Goal: Obtain resource: Obtain resource

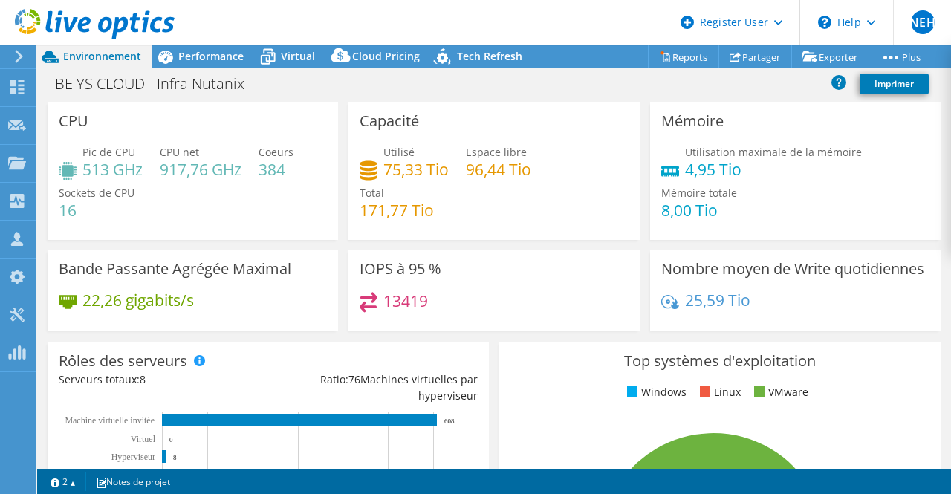
select select "USD"
click at [484, 59] on span "Tech Refresh" at bounding box center [489, 56] width 65 height 14
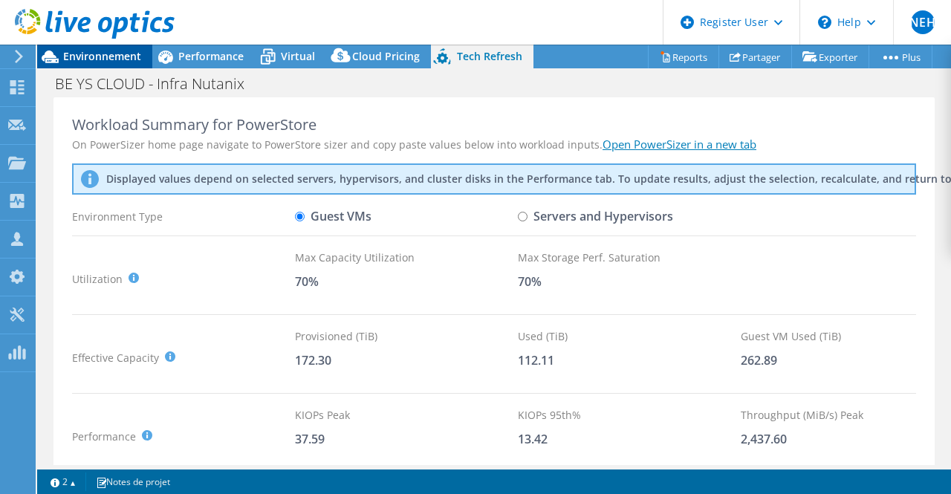
click at [111, 62] on span "Environnement" at bounding box center [102, 56] width 78 height 14
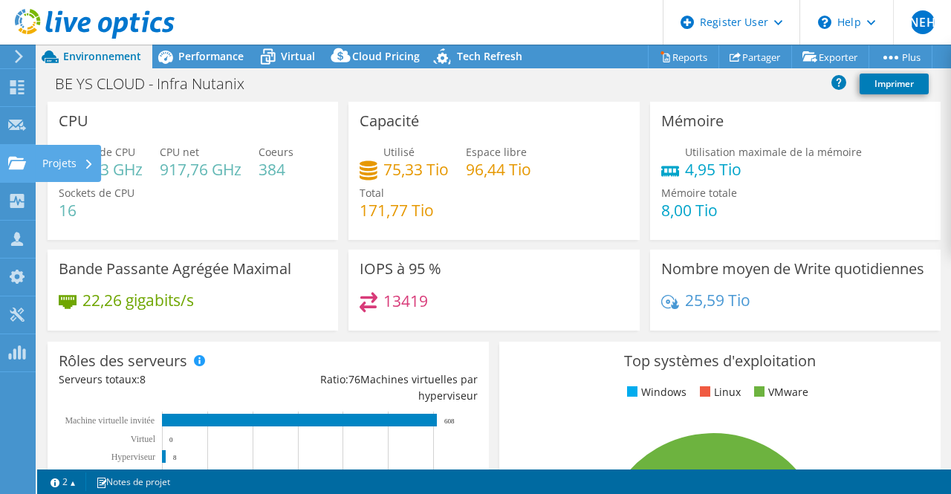
click at [16, 169] on icon at bounding box center [17, 163] width 18 height 14
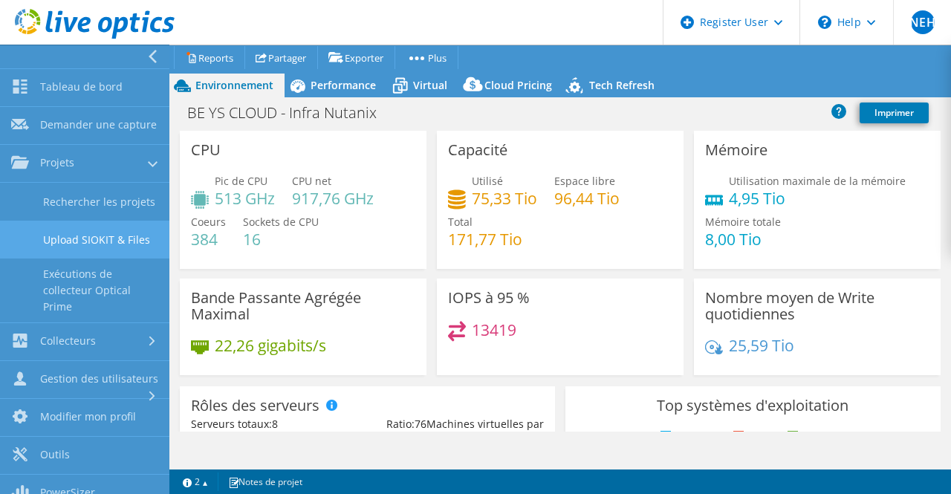
click at [126, 259] on link "Upload SIOKIT & Files" at bounding box center [84, 240] width 169 height 38
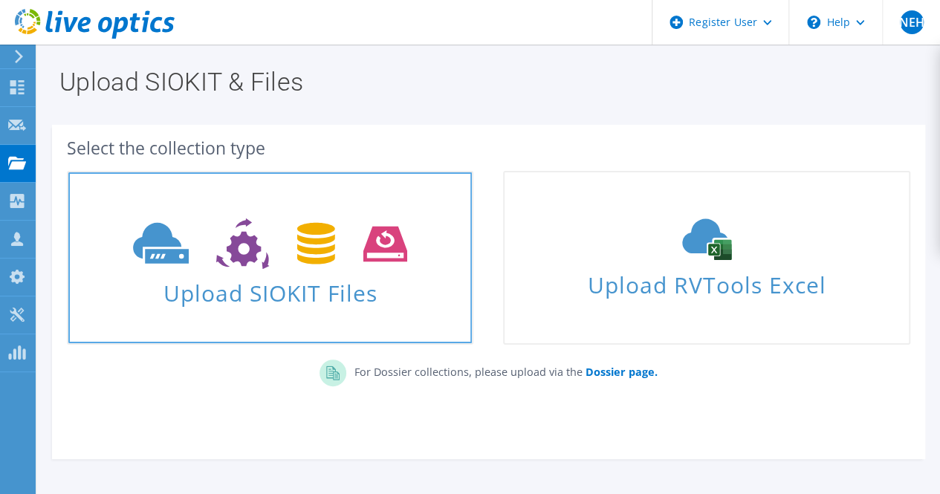
click at [401, 262] on icon at bounding box center [270, 243] width 274 height 51
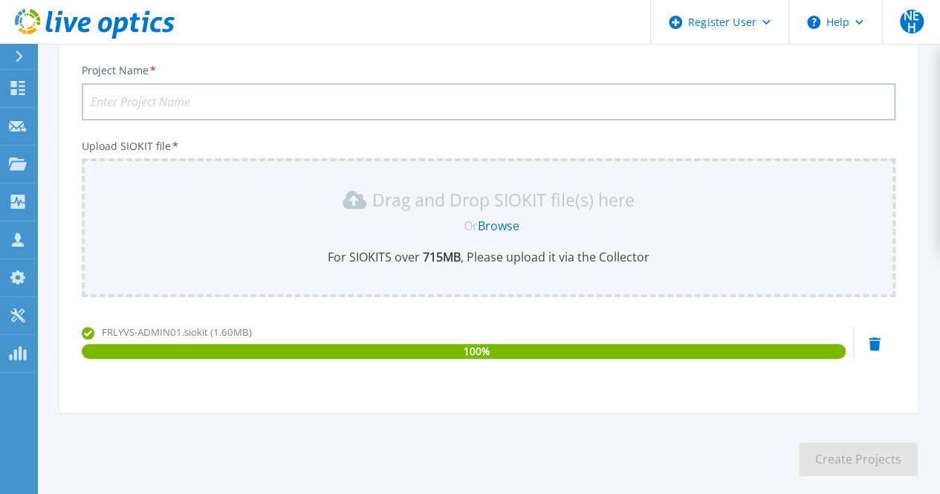
scroll to position [168, 0]
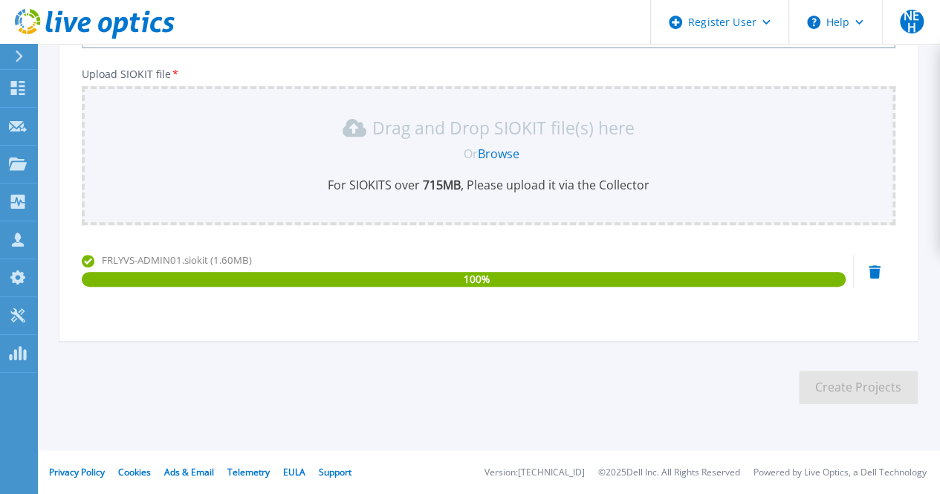
click at [734, 352] on section "Upload SIOKIT You may upload multiple SIOKIT files at the same time. All the Op…" at bounding box center [488, 157] width 903 height 562
click at [875, 273] on icon at bounding box center [875, 271] width 12 height 13
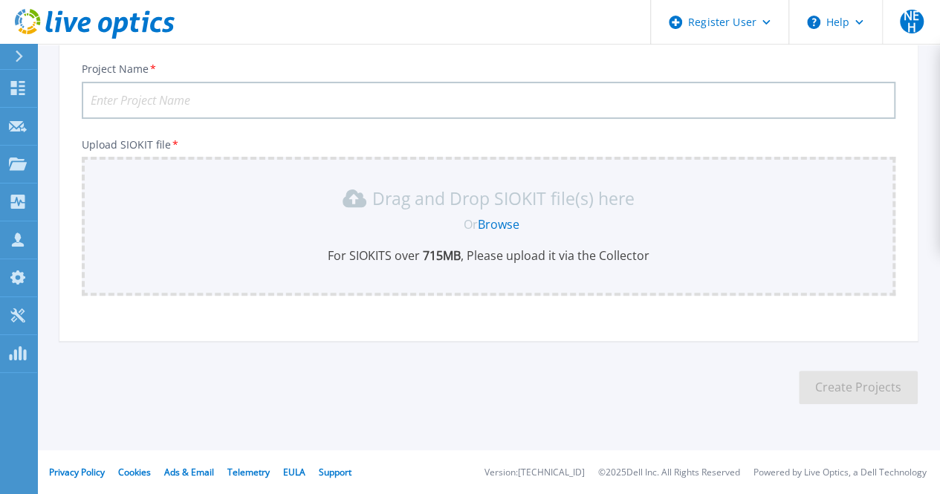
click at [503, 226] on link "Browse" at bounding box center [499, 224] width 42 height 16
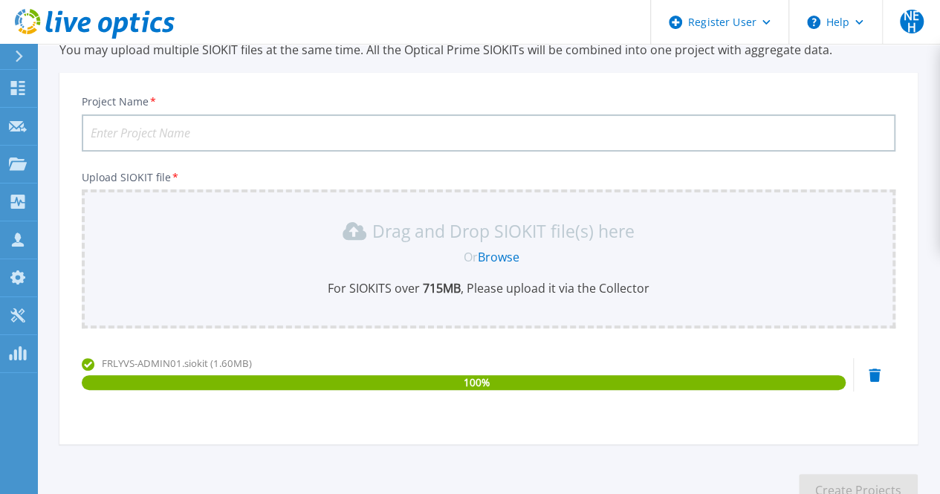
scroll to position [0, 0]
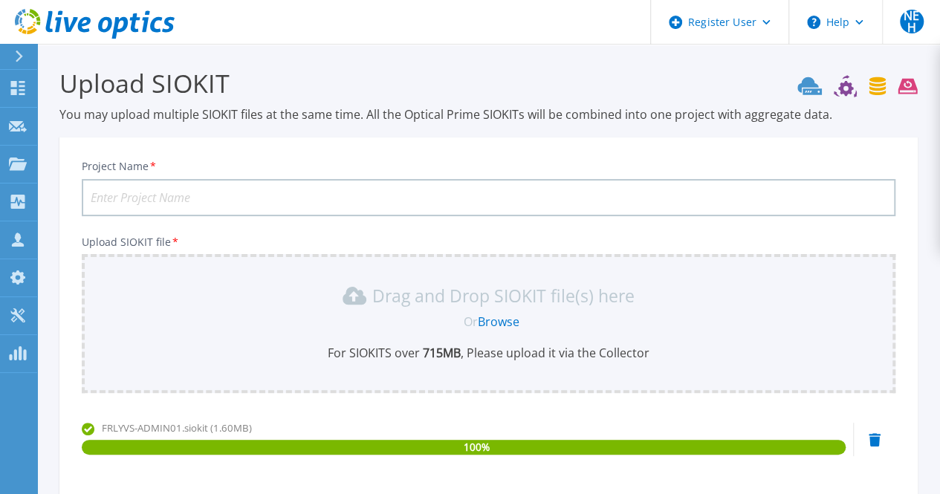
click at [190, 193] on input "Project Name *" at bounding box center [489, 197] width 814 height 37
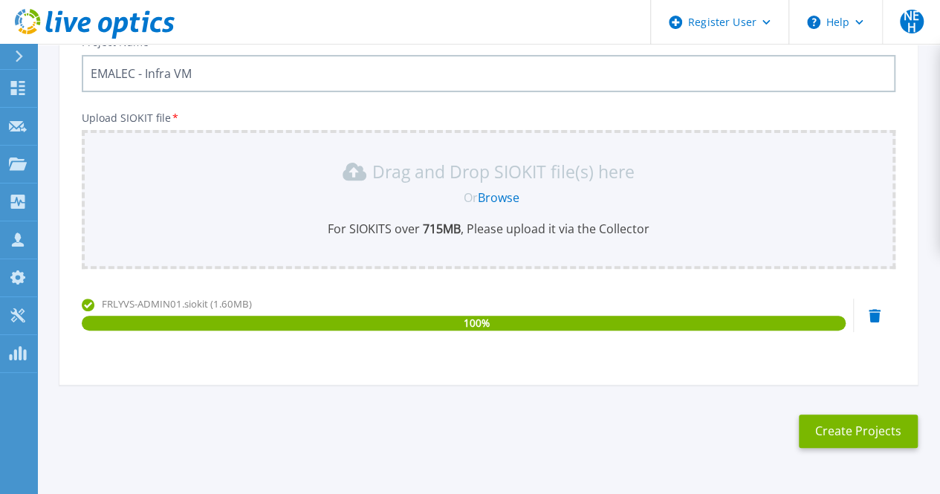
scroll to position [168, 0]
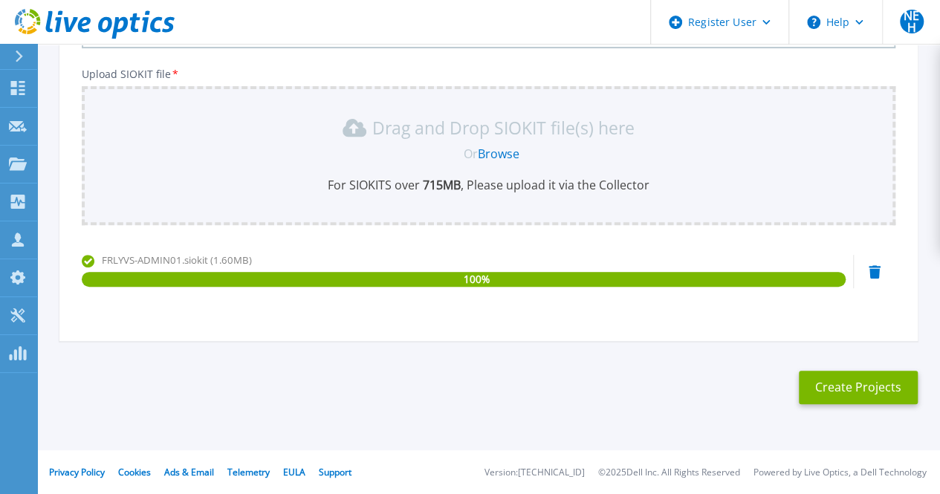
type input "EMALEC - Infra VM"
click at [840, 384] on button "Create Projects" at bounding box center [858, 387] width 119 height 33
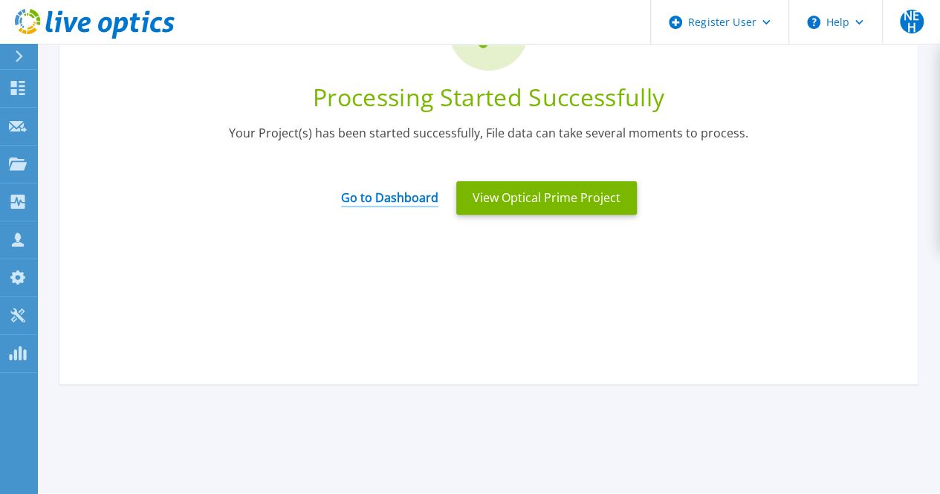
click at [416, 199] on link "Go to Dashboard" at bounding box center [389, 192] width 97 height 29
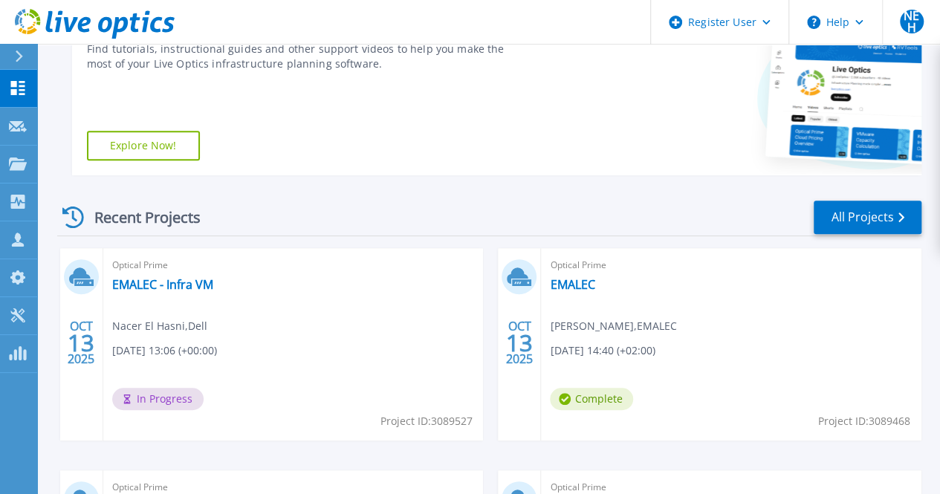
scroll to position [297, 0]
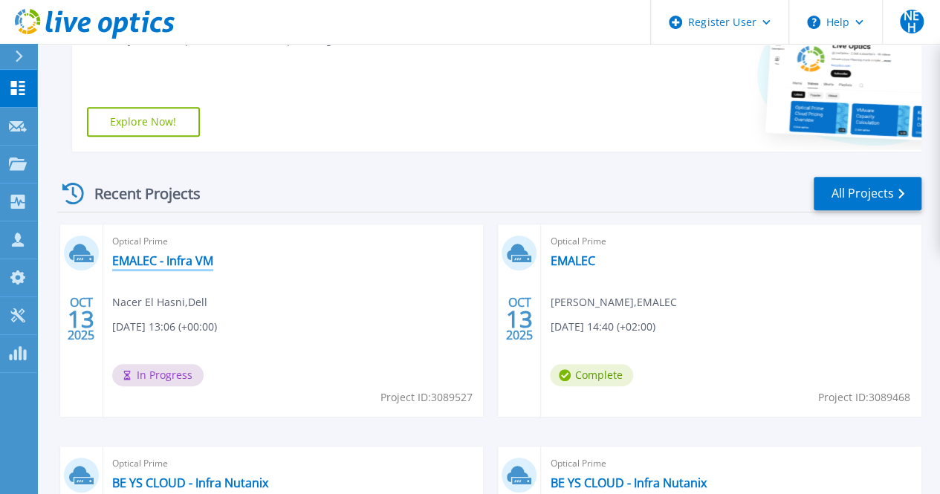
click at [189, 264] on link "EMALEC - Infra VM" at bounding box center [162, 260] width 101 height 15
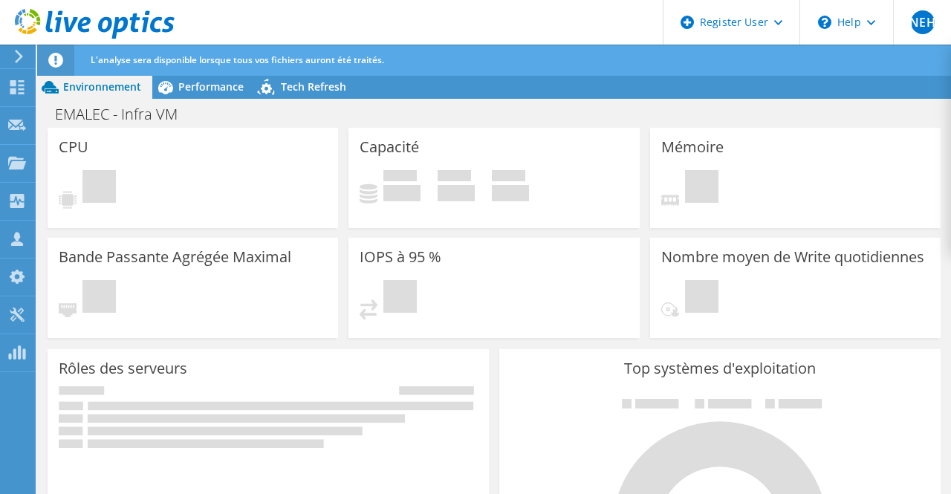
click at [300, 100] on div "EMALEC - Infra VM Imprimer" at bounding box center [494, 113] width 914 height 27
click at [309, 87] on span "Tech Refresh" at bounding box center [313, 87] width 65 height 14
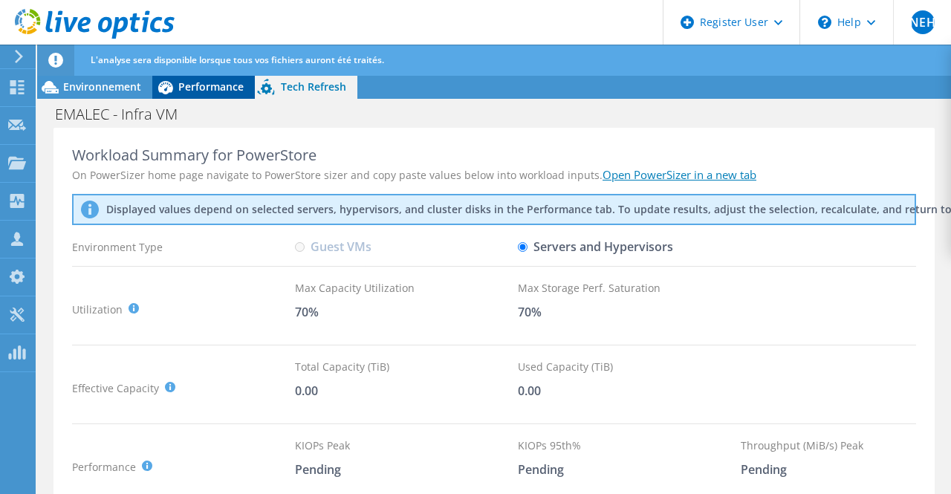
click at [213, 88] on span "Performance" at bounding box center [210, 87] width 65 height 14
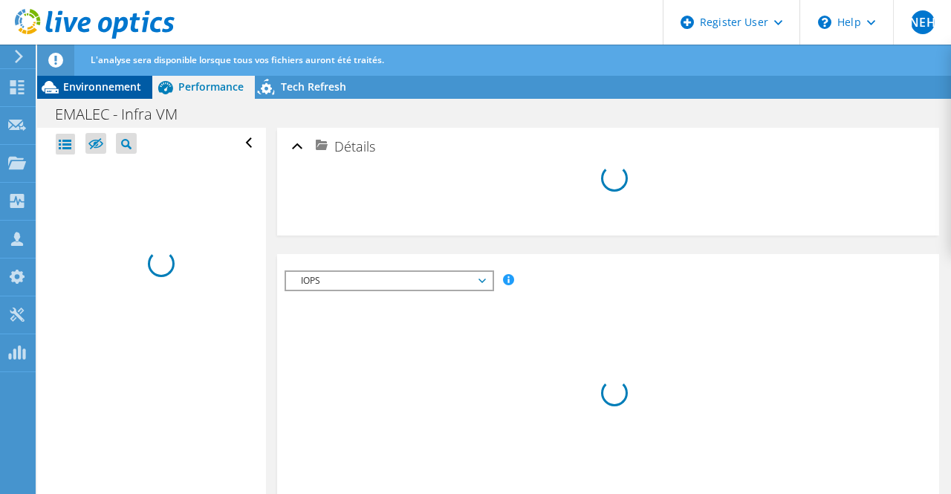
click at [103, 87] on span "Environnement" at bounding box center [102, 87] width 78 height 14
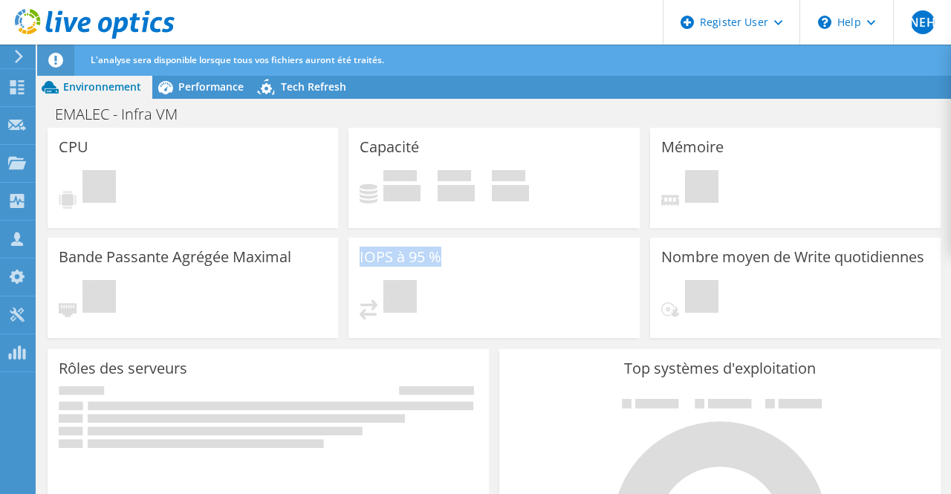
drag, startPoint x: 380, startPoint y: 252, endPoint x: 344, endPoint y: 252, distance: 35.7
click at [344, 252] on div "IOPS à 95 % En attente" at bounding box center [493, 288] width 301 height 100
click at [220, 244] on div "Bande Passante Agrégée Maximal En attente" at bounding box center [193, 288] width 291 height 100
click at [195, 251] on h3 "Bande Passante Agrégée Maximal" at bounding box center [175, 257] width 233 height 16
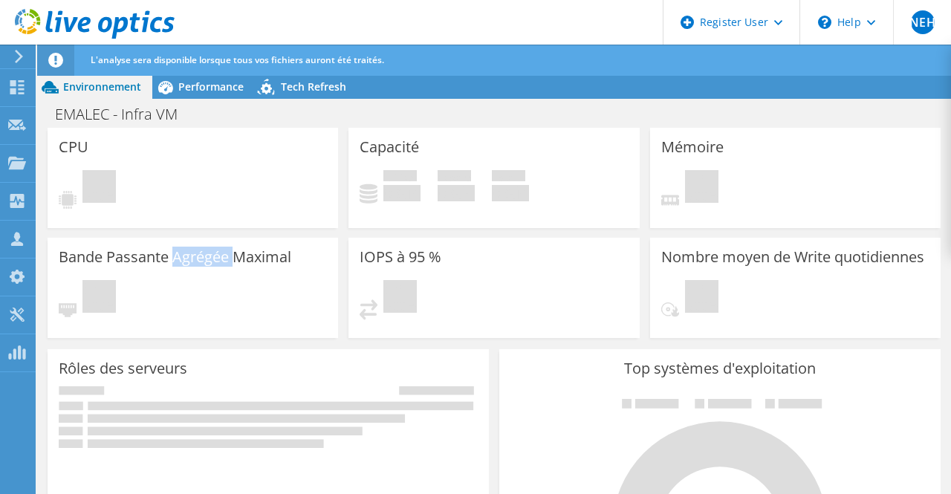
click at [195, 251] on h3 "Bande Passante Agrégée Maximal" at bounding box center [175, 257] width 233 height 16
click at [279, 91] on icon at bounding box center [268, 89] width 26 height 30
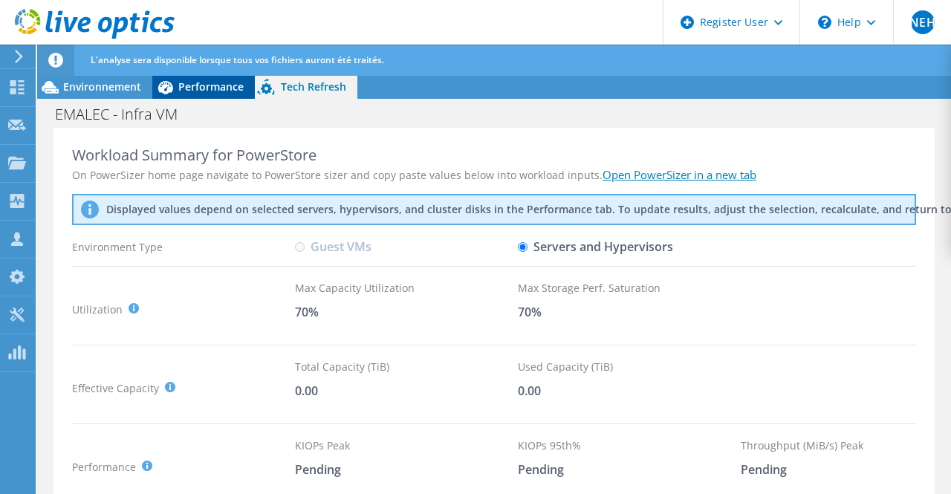
click at [201, 84] on span "Performance" at bounding box center [210, 87] width 65 height 14
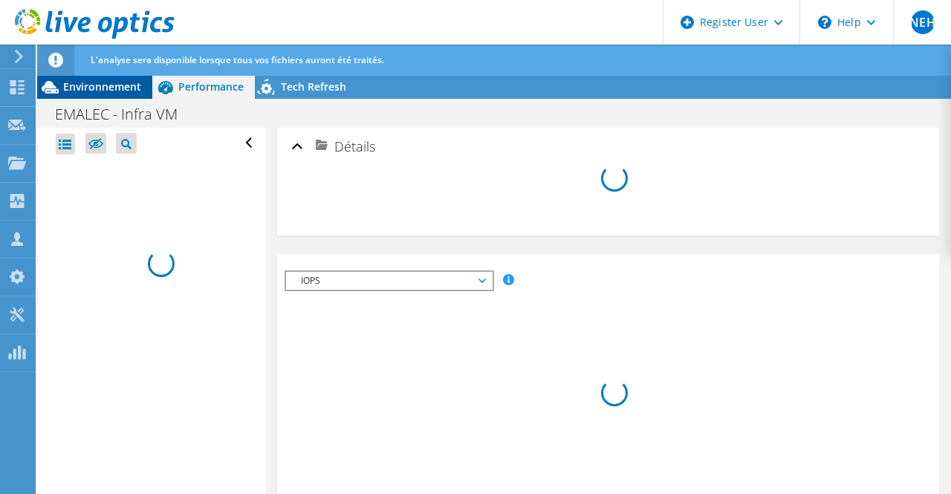
click at [108, 96] on div "Environnement" at bounding box center [94, 87] width 115 height 24
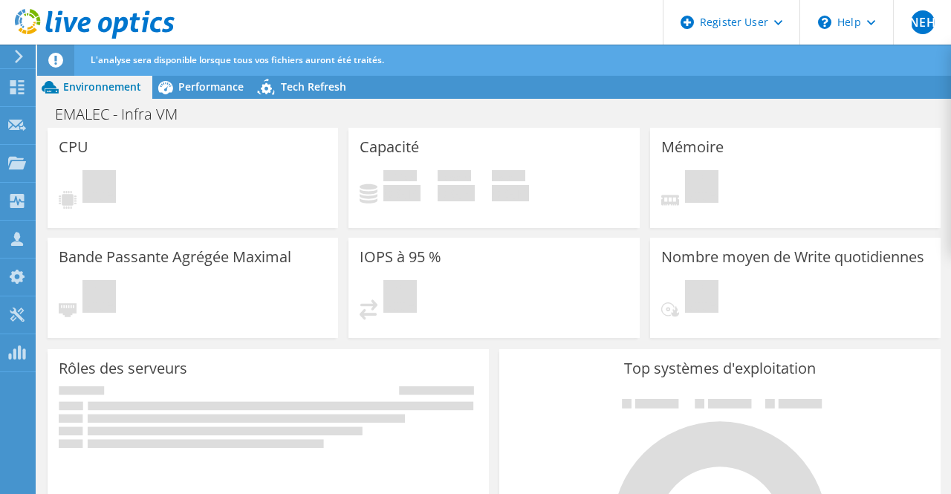
radio input "true"
radio input "false"
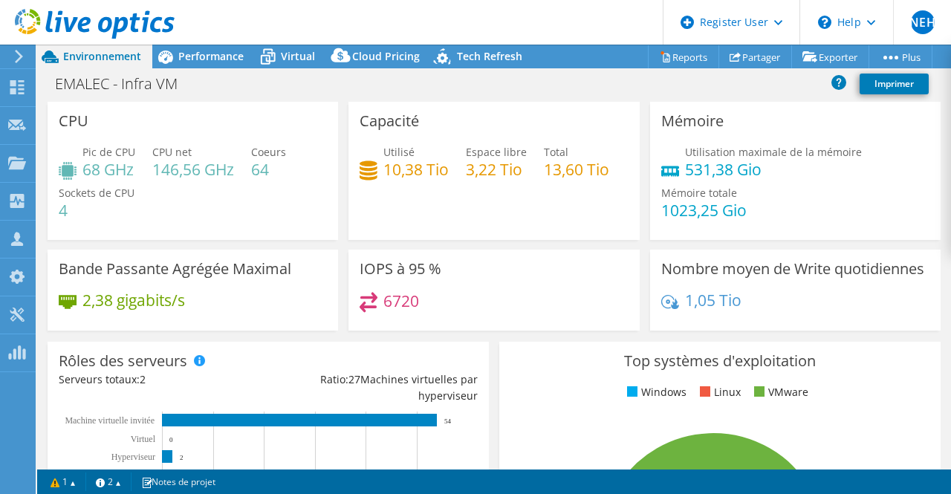
select select "USD"
click at [470, 51] on span "Tech Refresh" at bounding box center [489, 56] width 65 height 14
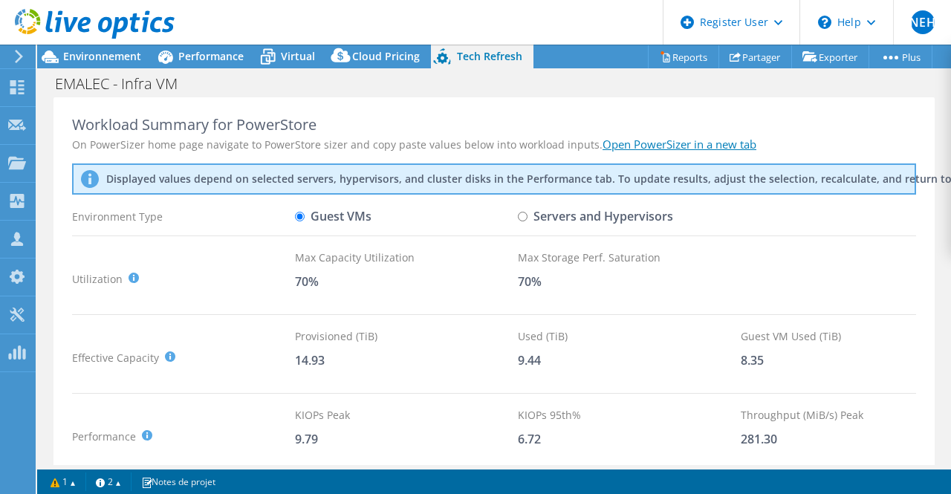
click at [519, 212] on input "Servers and Hypervisors" at bounding box center [523, 217] width 10 height 10
radio input "true"
click at [296, 217] on input "Guest VMs" at bounding box center [300, 217] width 10 height 10
radio input "true"
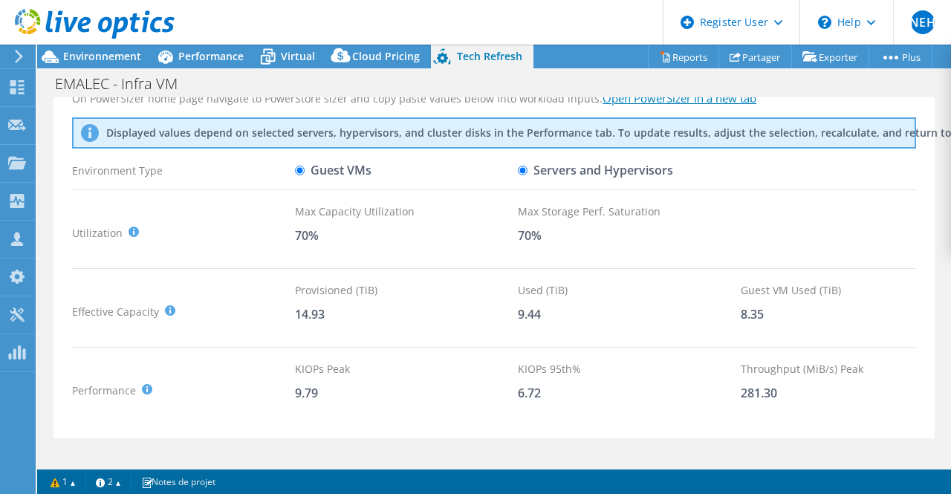
scroll to position [27, 0]
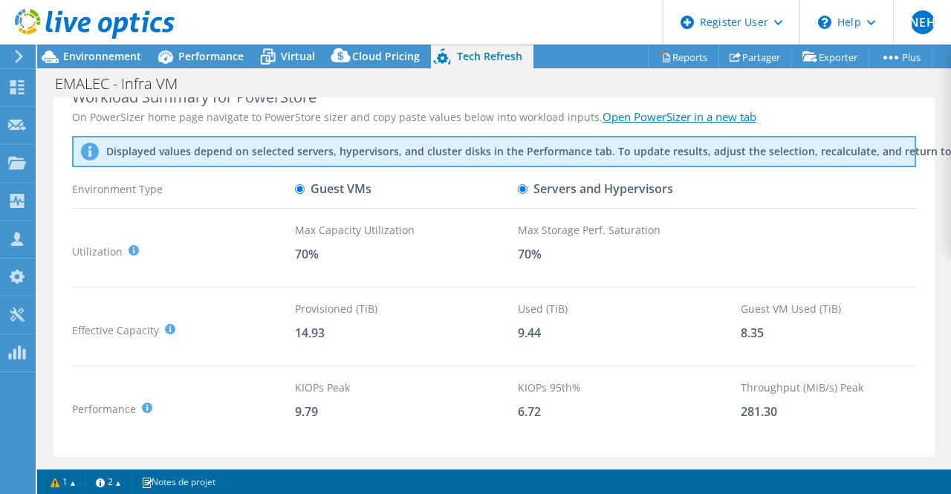
click at [526, 186] on input "Servers and Hypervisors" at bounding box center [523, 189] width 10 height 10
radio input "true"
click at [314, 189] on label "Guest VMs" at bounding box center [333, 189] width 77 height 26
click at [305, 189] on input "Guest VMs" at bounding box center [300, 189] width 10 height 10
radio input "true"
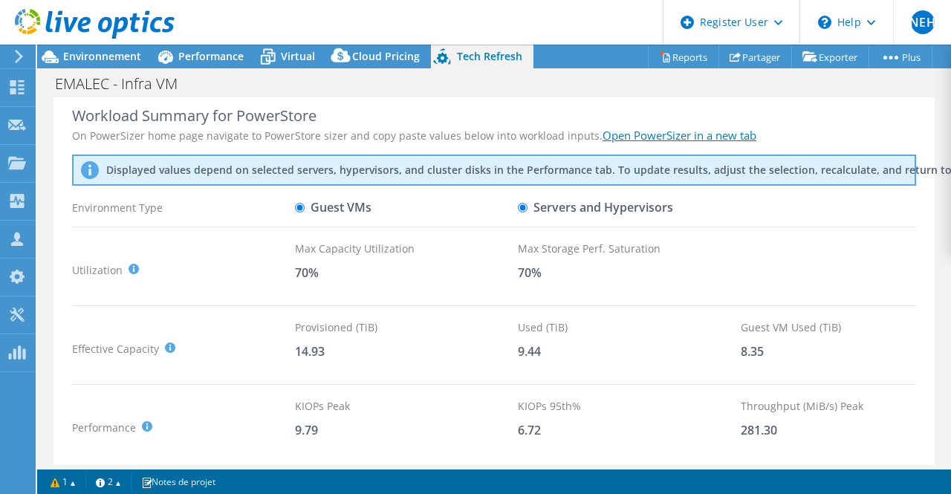
scroll to position [0, 0]
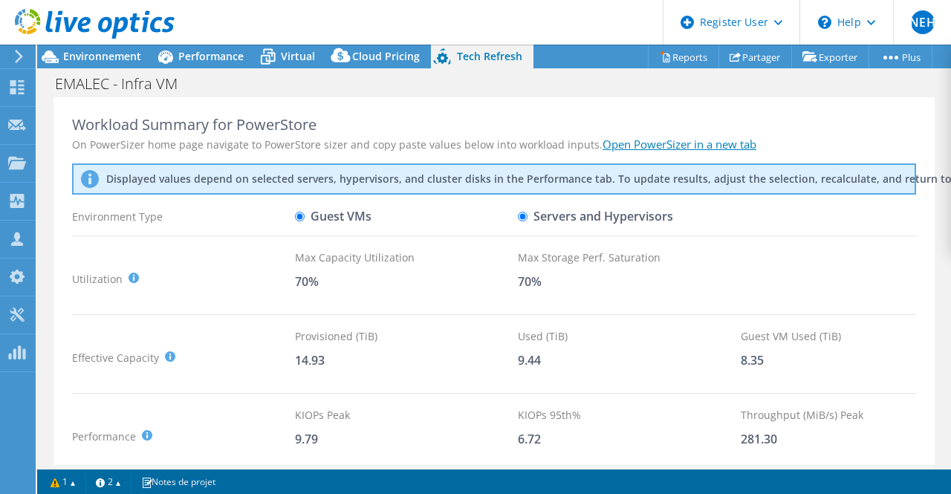
click at [520, 218] on input "Servers and Hypervisors" at bounding box center [523, 217] width 10 height 10
radio input "true"
click at [296, 210] on label "Guest VMs" at bounding box center [333, 217] width 77 height 26
click at [296, 212] on input "Guest VMs" at bounding box center [300, 217] width 10 height 10
radio input "true"
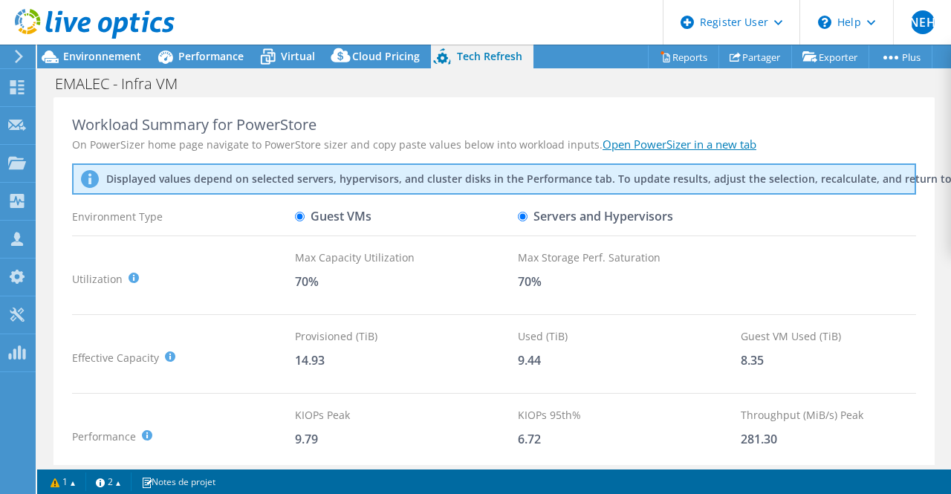
click at [520, 213] on input "Servers and Hypervisors" at bounding box center [523, 217] width 10 height 10
radio input "true"
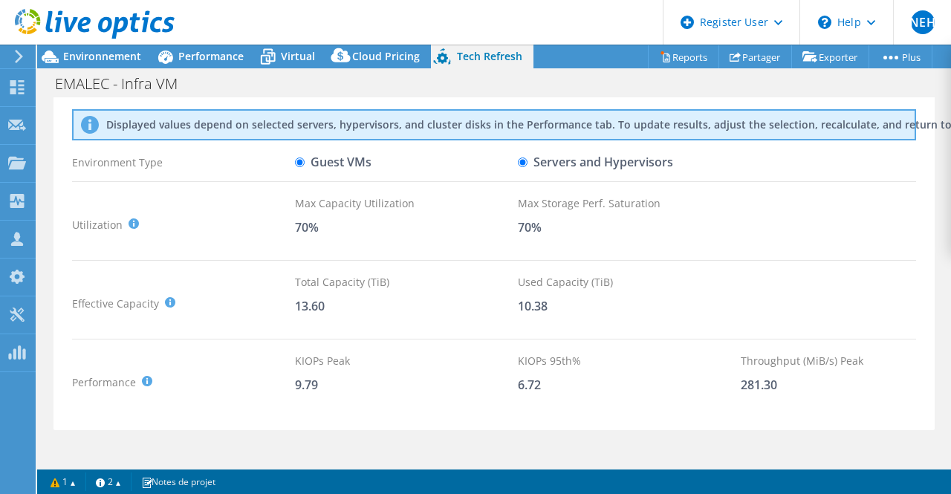
scroll to position [102, 0]
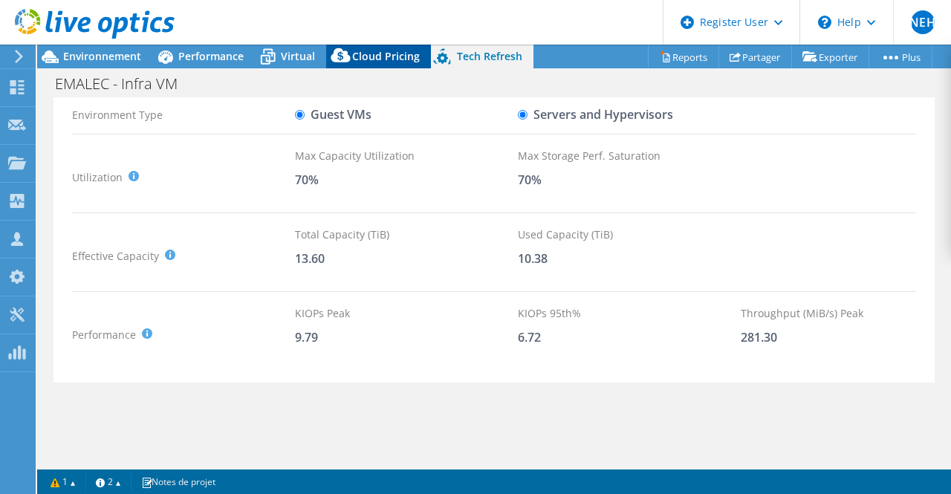
click at [363, 49] on span "Cloud Pricing" at bounding box center [386, 56] width 68 height 14
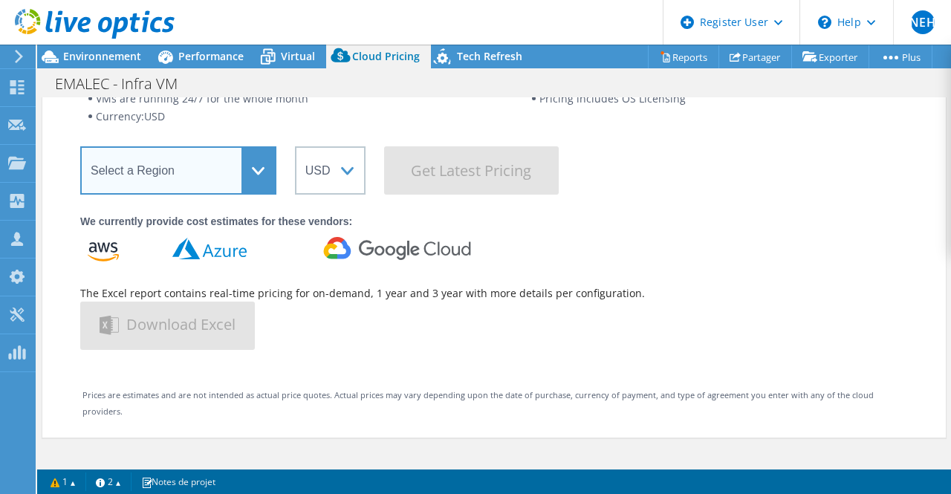
click at [217, 164] on select "Select a Region [GEOGRAPHIC_DATA] ([GEOGRAPHIC_DATA]) [GEOGRAPHIC_DATA] ([GEOGR…" at bounding box center [178, 170] width 196 height 48
select select "EUFrankfurt"
click at [80, 146] on select "Select a Region [GEOGRAPHIC_DATA] ([GEOGRAPHIC_DATA]) [GEOGRAPHIC_DATA] ([GEOGR…" at bounding box center [178, 170] width 196 height 48
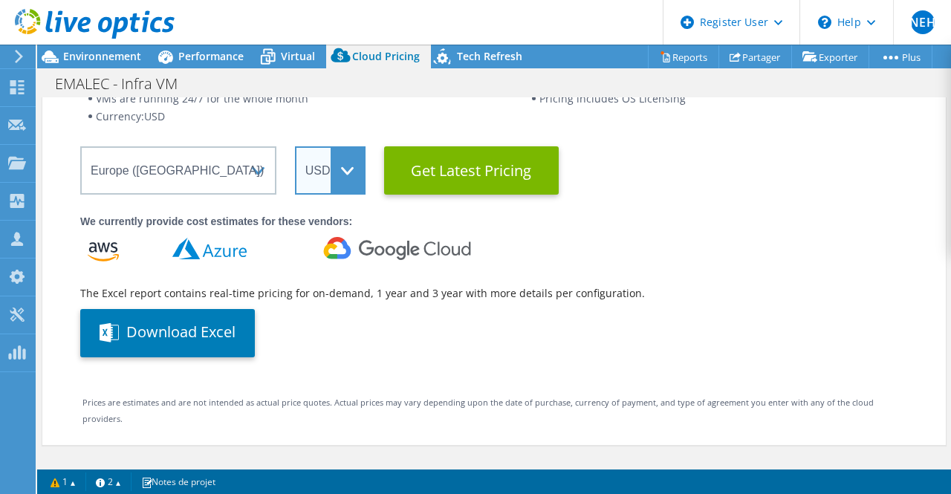
click at [343, 167] on select "ARS AUD BRL CAD CHF CLP CNY DKK EUR GBP HKD HUF INR JPY MXN MYR NOK NZD PEN SEK…" at bounding box center [330, 170] width 71 height 48
click at [295, 146] on select "ARS AUD BRL CAD CHF CLP CNY DKK EUR GBP HKD HUF INR JPY MXN MYR NOK NZD PEN SEK…" at bounding box center [330, 170] width 71 height 48
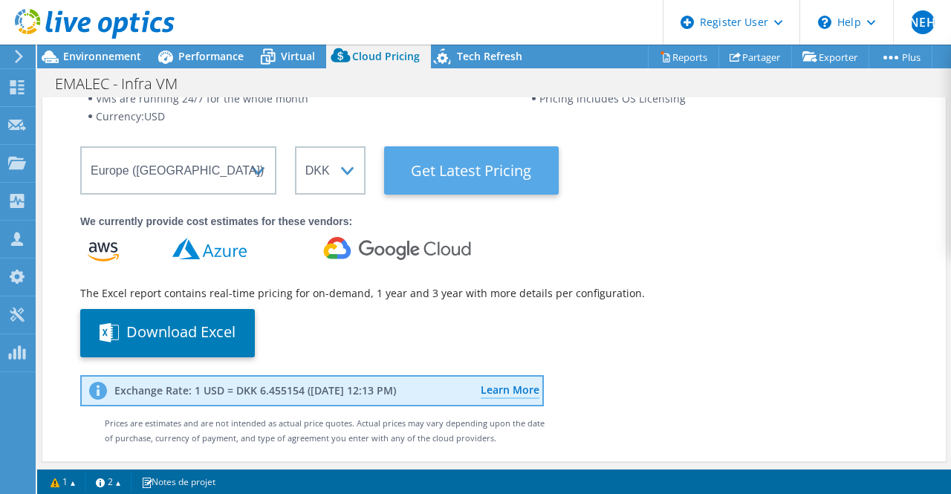
click at [447, 184] on Latest "Get Latest Pricing" at bounding box center [471, 170] width 175 height 48
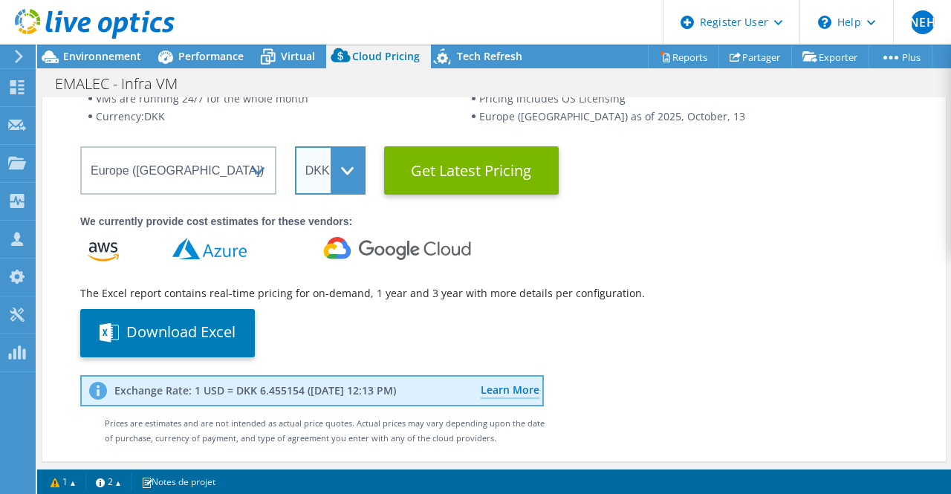
click at [328, 174] on select "ARS AUD BRL CAD CHF CLP CNY DKK EUR GBP HKD HUF INR JPY MXN MYR NOK NZD PEN SEK…" at bounding box center [330, 170] width 71 height 48
click at [295, 146] on select "ARS AUD BRL CAD CHF CLP CNY DKK EUR GBP HKD HUF INR JPY MXN MYR NOK NZD PEN SEK…" at bounding box center [330, 170] width 71 height 48
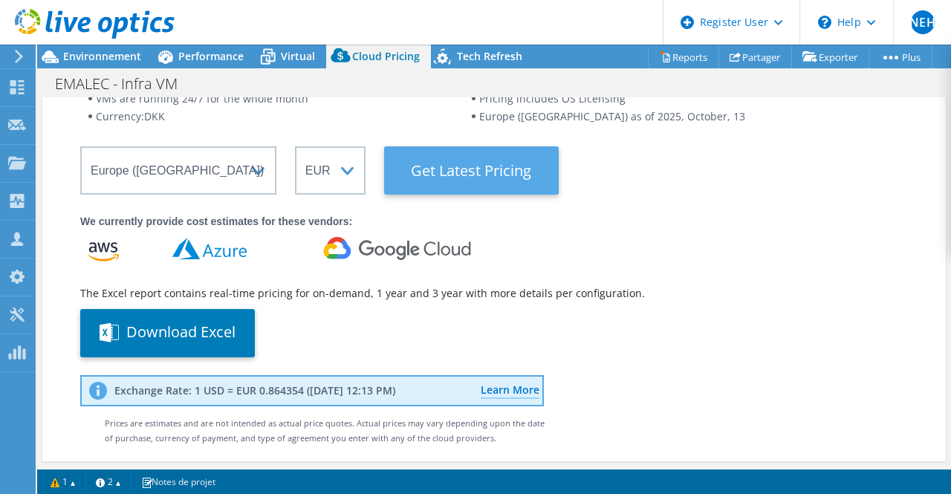
click at [452, 174] on Latest "Get Latest Pricing" at bounding box center [471, 170] width 175 height 48
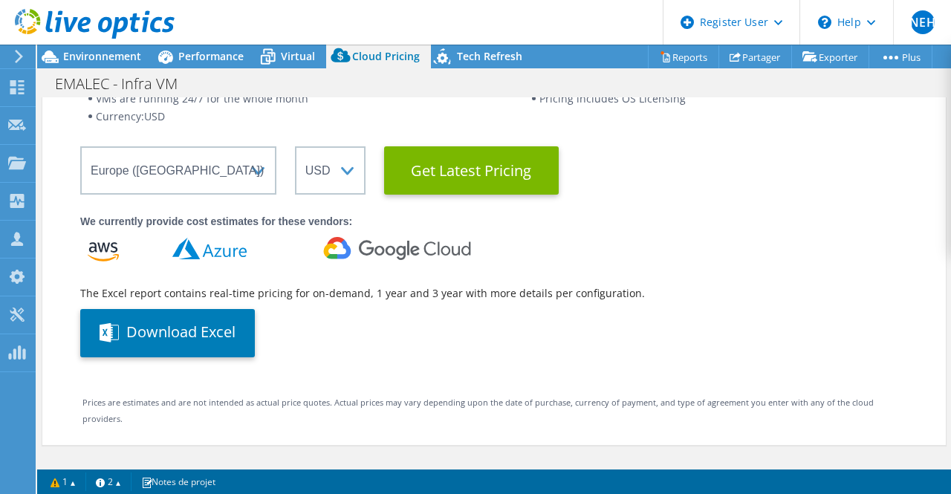
select select "EUR"
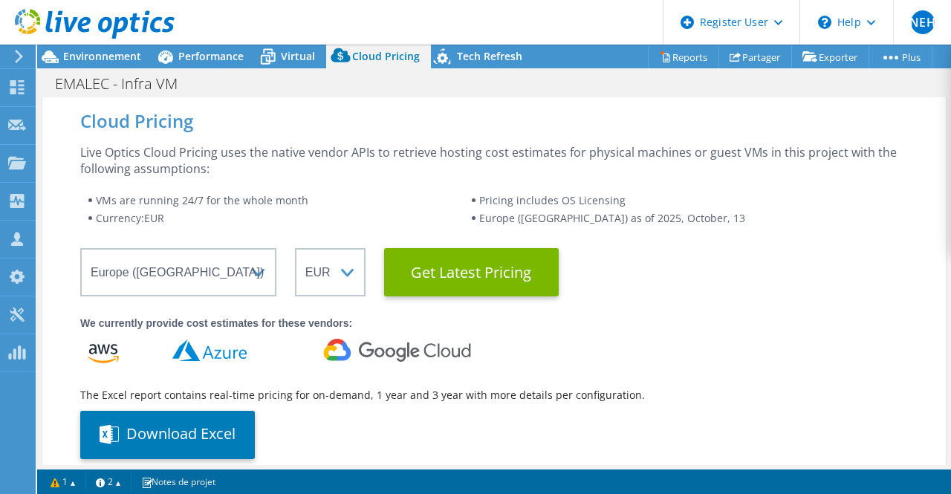
scroll to position [74, 0]
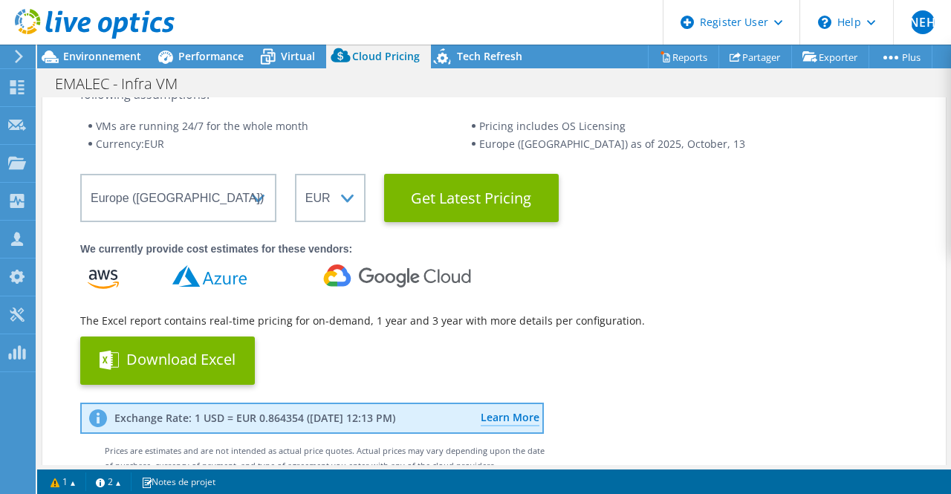
click at [200, 356] on button "Download Excel" at bounding box center [167, 361] width 175 height 48
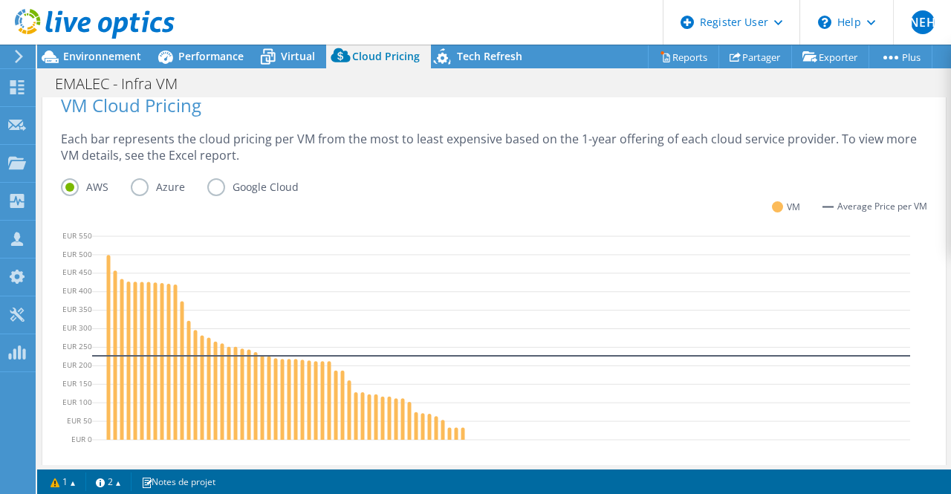
scroll to position [594, 0]
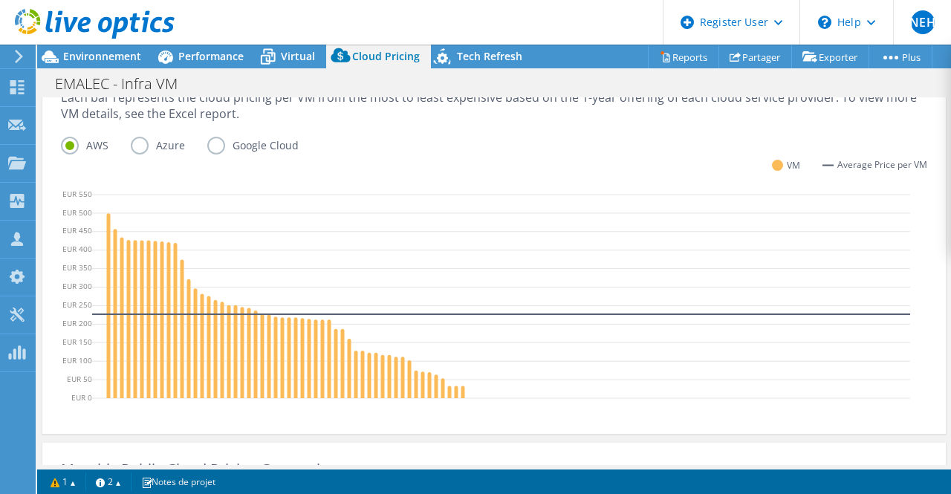
click at [141, 148] on label "Azure" at bounding box center [169, 146] width 77 height 18
click at [0, 0] on input "Azure" at bounding box center [0, 0] width 0 height 0
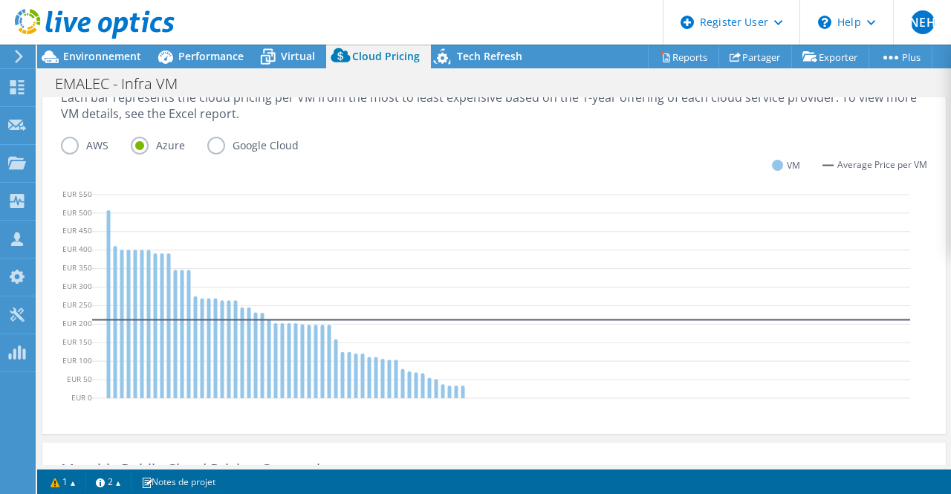
click at [214, 148] on label "Google Cloud" at bounding box center [264, 146] width 114 height 18
click at [0, 0] on input "Google Cloud" at bounding box center [0, 0] width 0 height 0
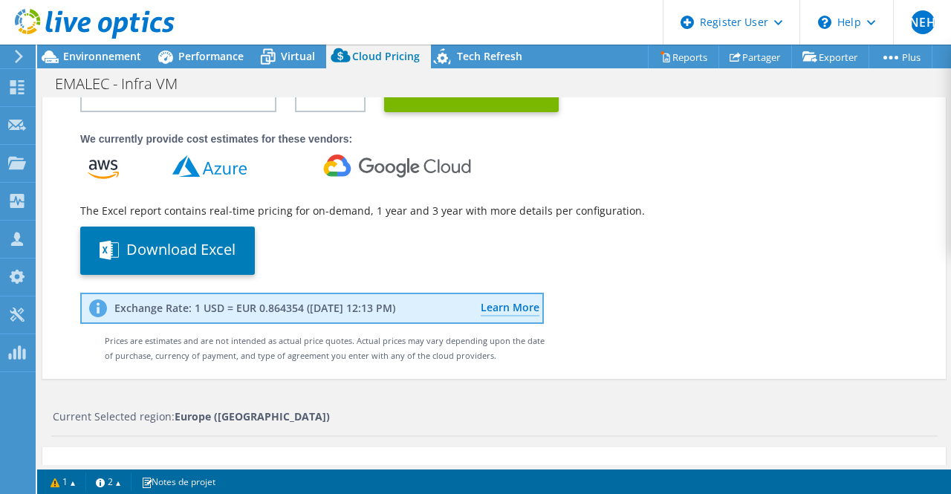
scroll to position [0, 0]
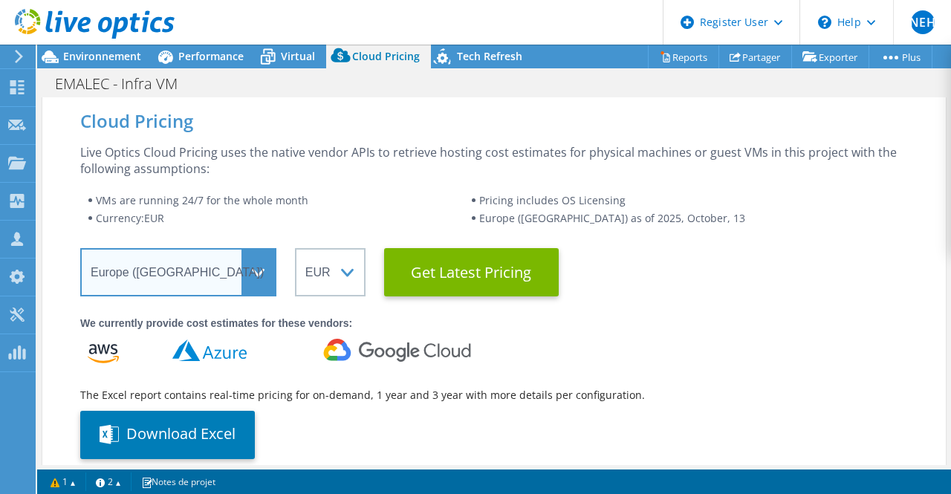
click at [236, 265] on select "Select a Region [GEOGRAPHIC_DATA] ([GEOGRAPHIC_DATA]) [GEOGRAPHIC_DATA] ([GEOGR…" at bounding box center [178, 272] width 196 height 48
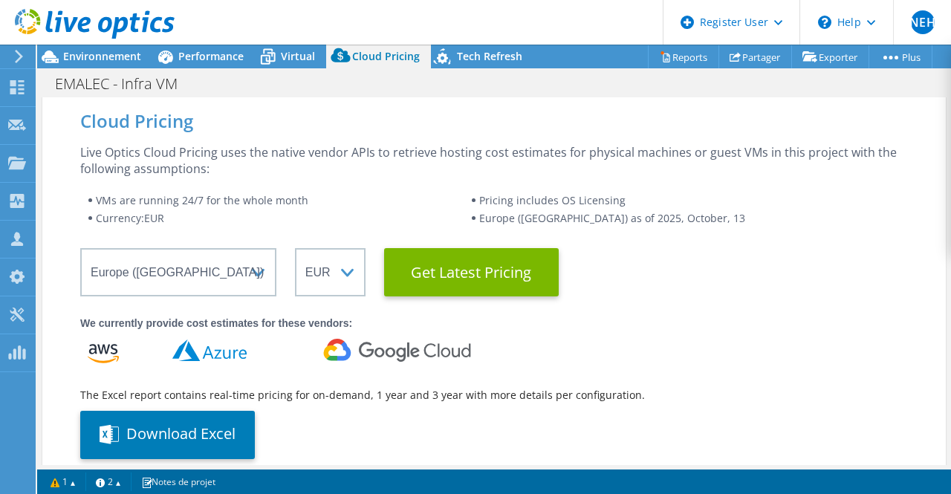
click at [395, 189] on div "Live Optics Cloud Pricing uses the native vendor APIs to retrieve hosting cost …" at bounding box center [494, 220] width 828 height 152
click at [479, 56] on span "Tech Refresh" at bounding box center [489, 56] width 65 height 14
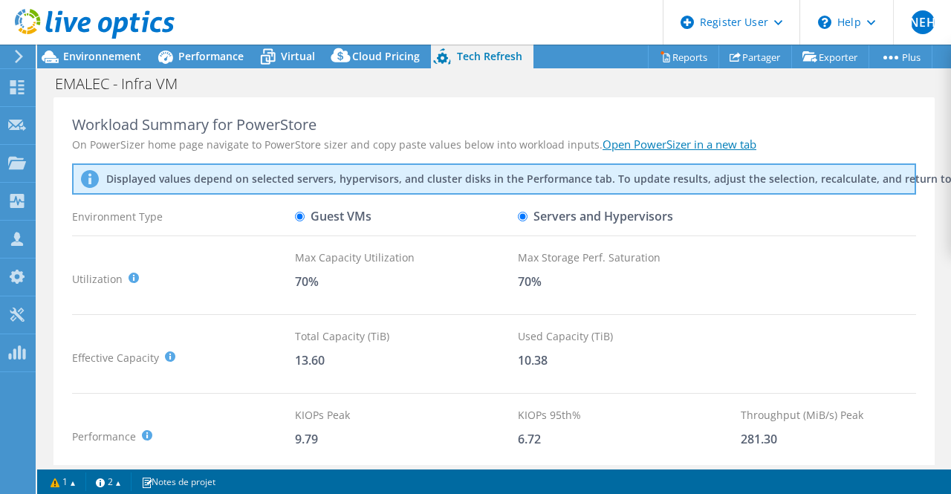
click at [301, 214] on input "Guest VMs" at bounding box center [300, 217] width 10 height 10
radio input "true"
click at [534, 214] on label "Servers and Hypervisors" at bounding box center [595, 217] width 155 height 26
click at [528, 214] on input "Servers and Hypervisors" at bounding box center [523, 217] width 10 height 10
radio input "true"
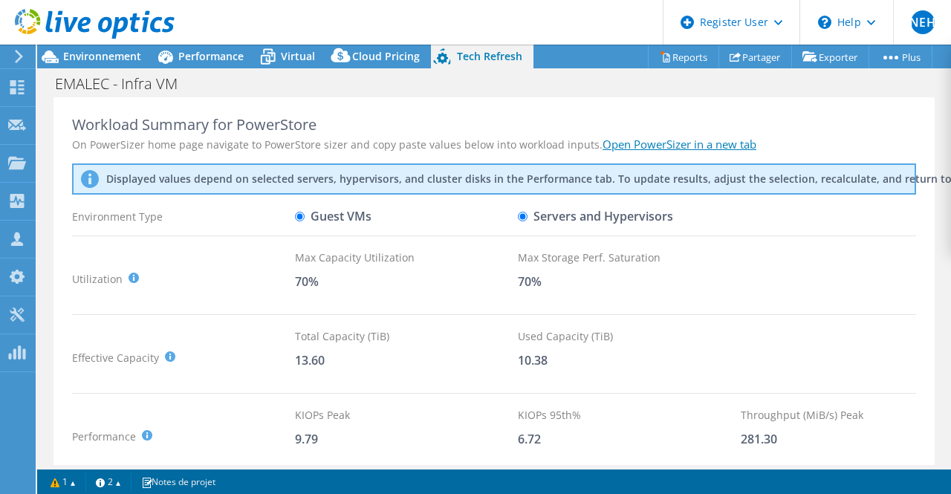
click at [304, 217] on input "Guest VMs" at bounding box center [300, 217] width 10 height 10
radio input "true"
click at [525, 212] on input "Servers and Hypervisors" at bounding box center [523, 217] width 10 height 10
radio input "true"
click at [309, 217] on label "Guest VMs" at bounding box center [333, 217] width 77 height 26
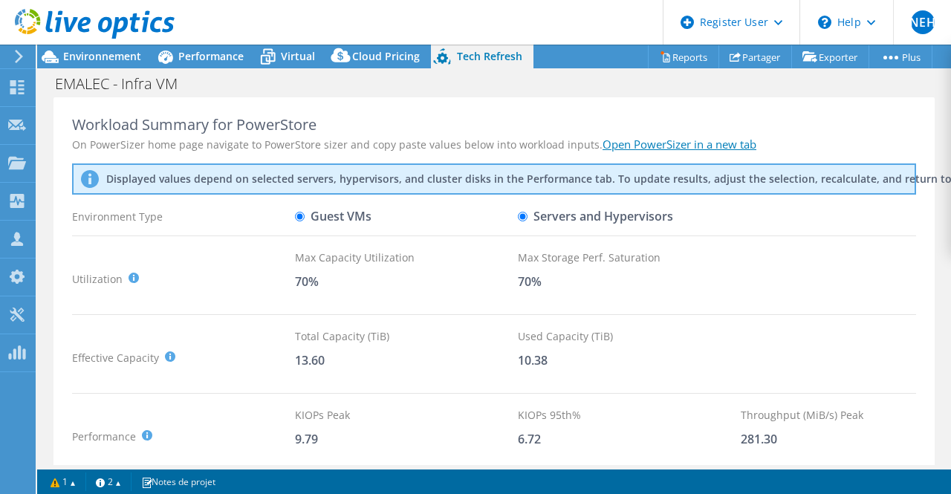
click at [305, 217] on input "Guest VMs" at bounding box center [300, 217] width 10 height 10
radio input "true"
click at [526, 217] on input "Servers and Hypervisors" at bounding box center [523, 217] width 10 height 10
radio input "true"
click at [208, 62] on span "Performance" at bounding box center [210, 56] width 65 height 14
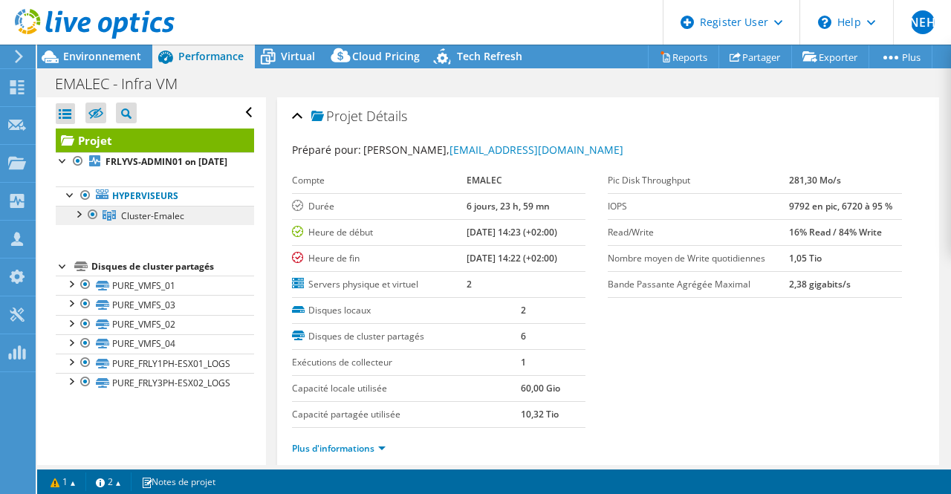
click at [175, 222] on span "Cluster-Emalec" at bounding box center [152, 216] width 63 height 13
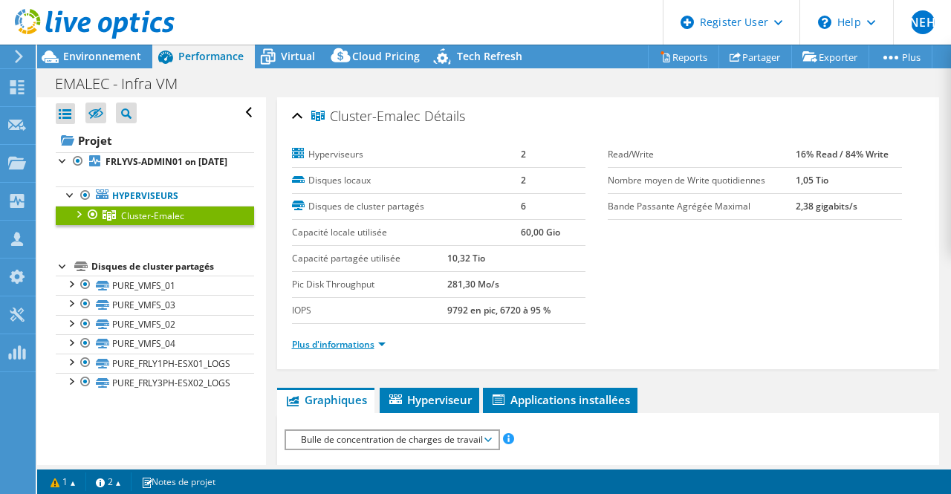
click at [377, 339] on link "Plus d'informations" at bounding box center [339, 344] width 94 height 13
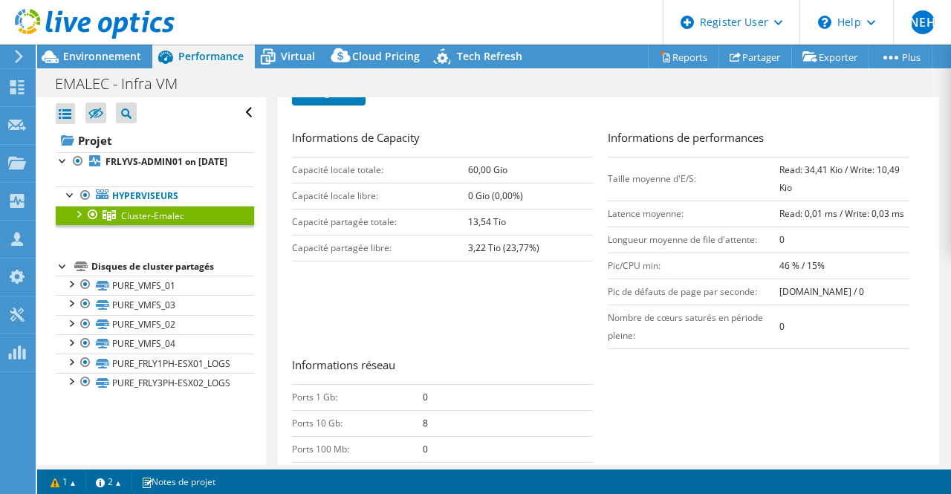
scroll to position [372, 0]
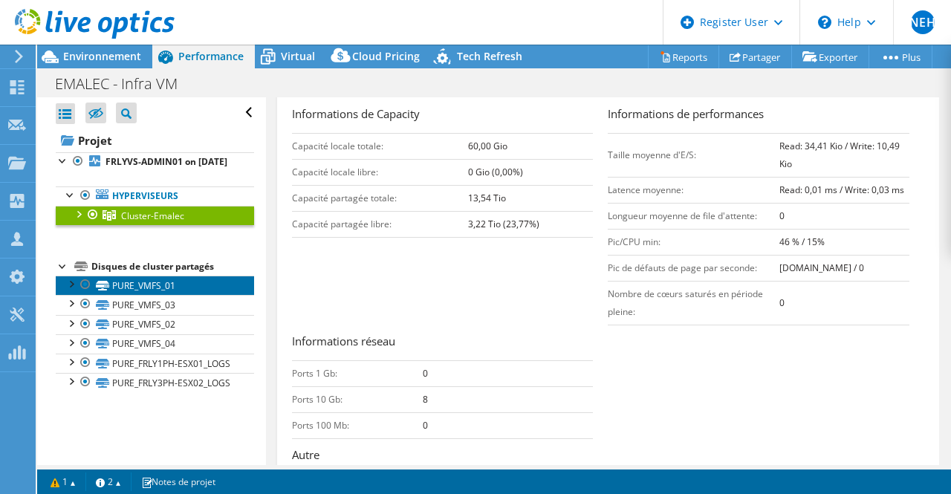
click at [178, 291] on link "PURE_VMFS_01" at bounding box center [155, 285] width 198 height 19
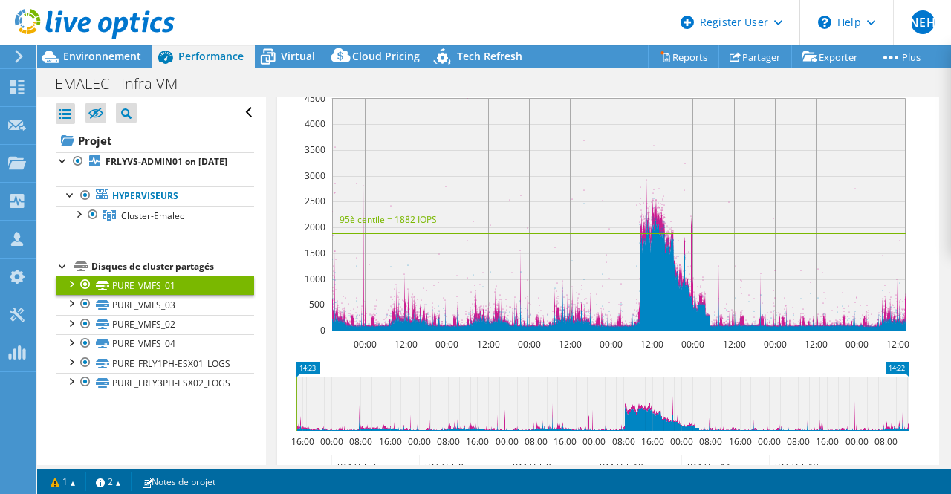
scroll to position [405, 0]
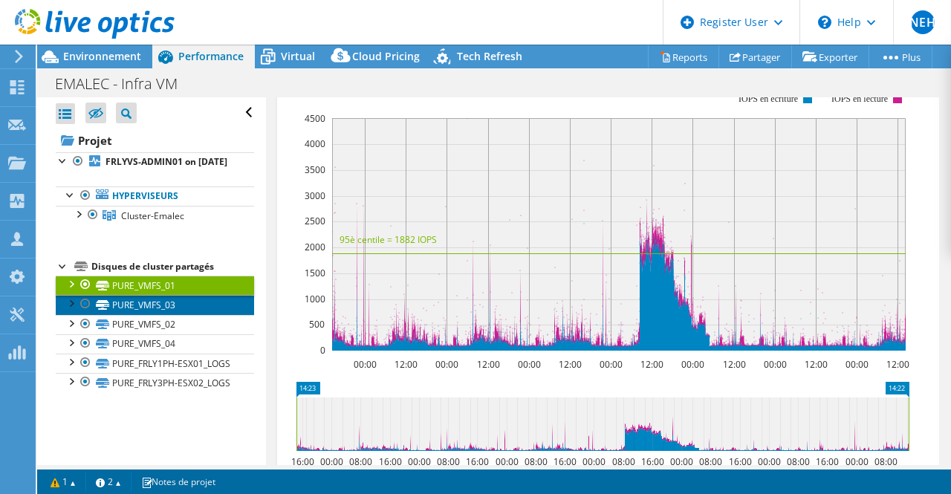
click at [187, 311] on link "PURE_VMFS_03" at bounding box center [155, 304] width 198 height 19
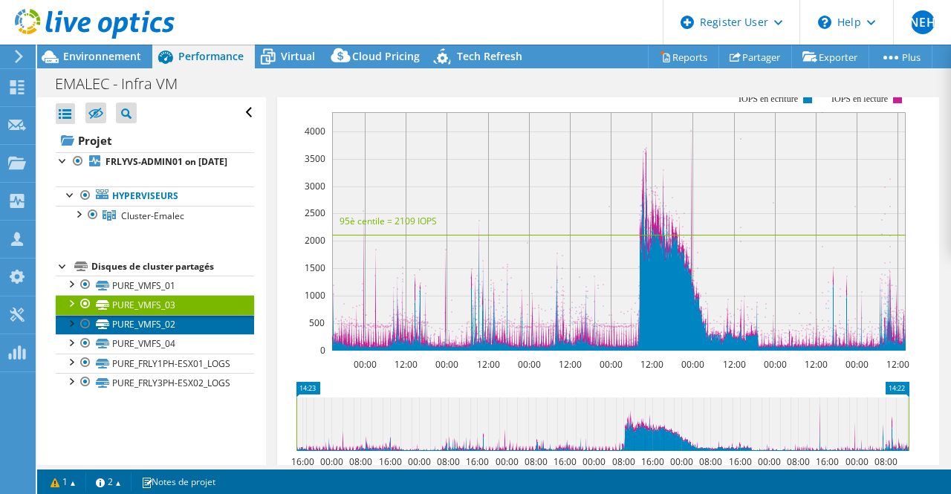
click at [184, 334] on link "PURE_VMFS_02" at bounding box center [155, 324] width 198 height 19
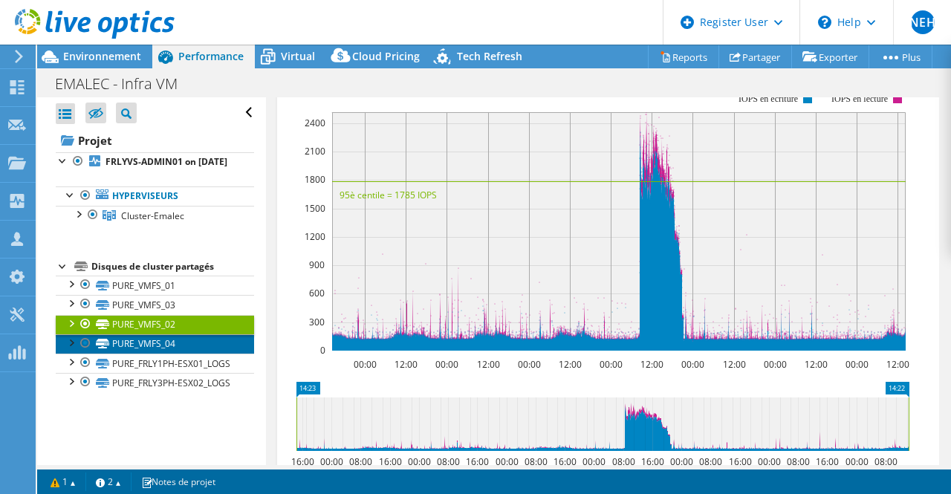
click at [195, 354] on link "PURE_VMFS_04" at bounding box center [155, 343] width 198 height 19
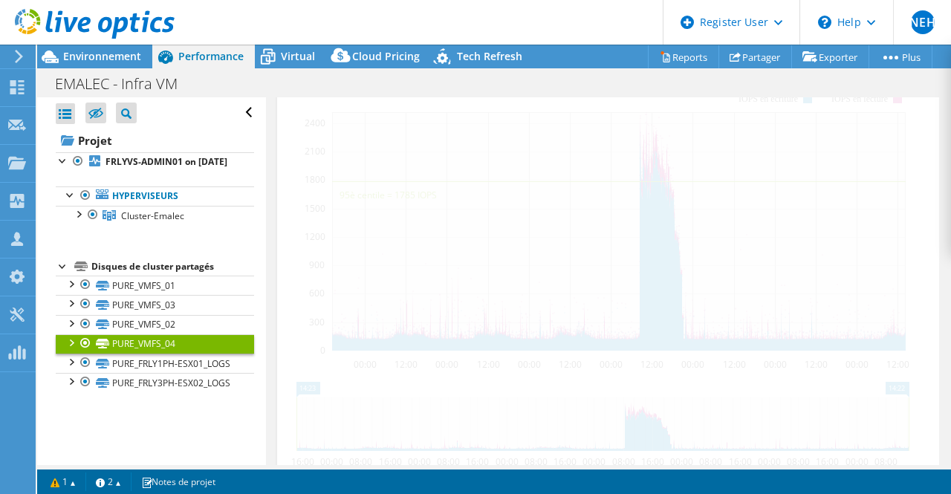
scroll to position [387, 0]
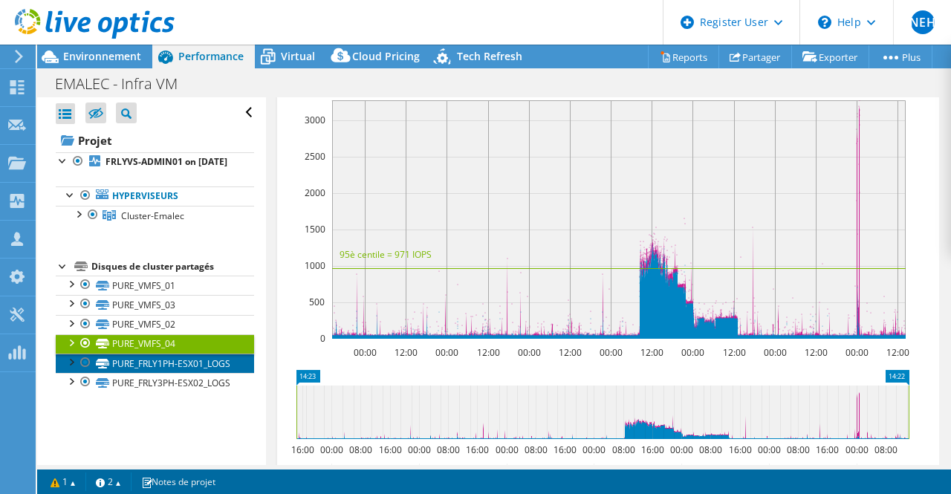
click at [184, 373] on link "PURE_FRLY1PH-ESX01_LOGS" at bounding box center [155, 363] width 198 height 19
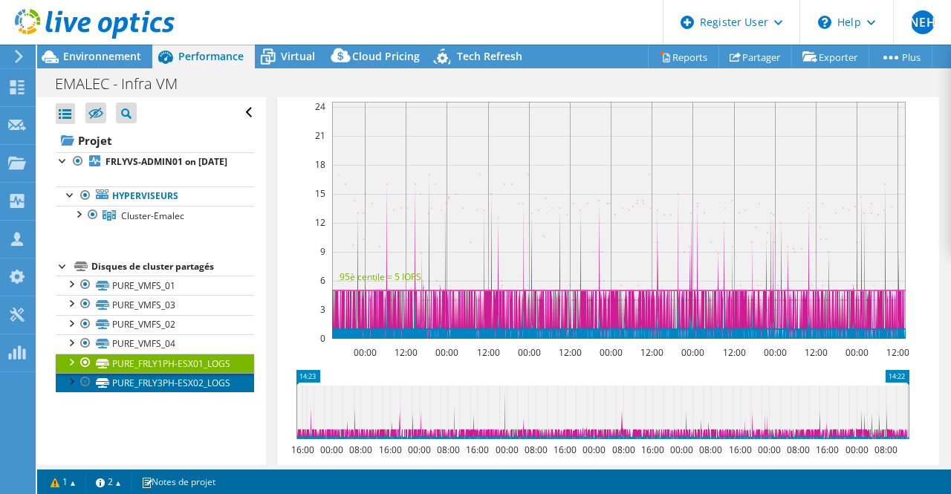
click at [180, 392] on link "PURE_FRLY3PH-ESX02_LOGS" at bounding box center [155, 382] width 198 height 19
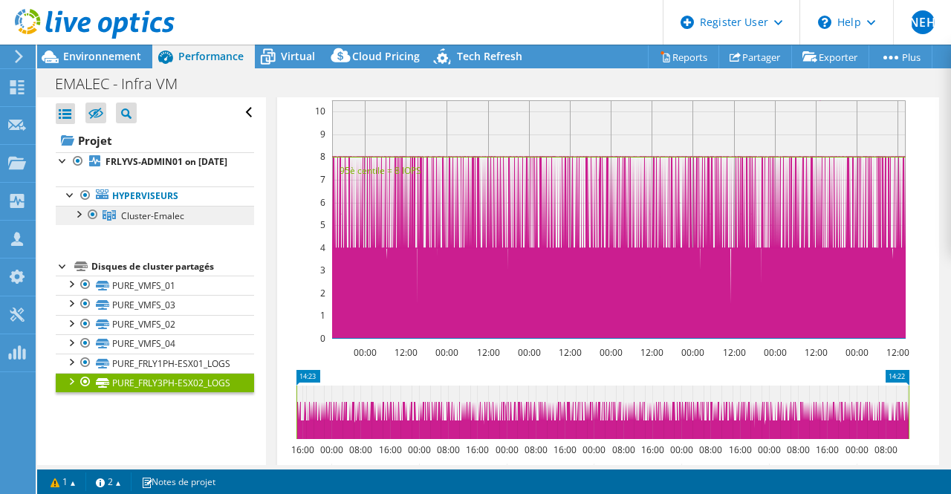
click at [134, 222] on span "Cluster-Emalec" at bounding box center [152, 216] width 63 height 13
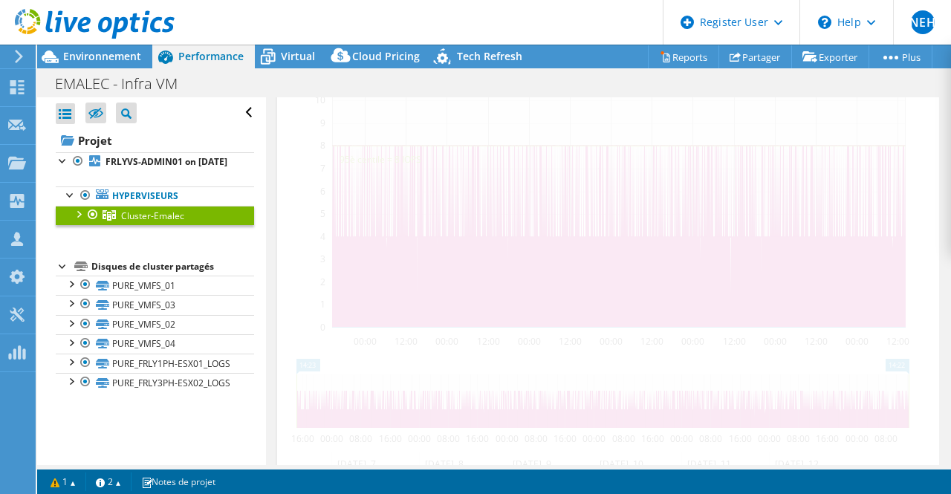
scroll to position [348, 0]
